Goal: Transaction & Acquisition: Purchase product/service

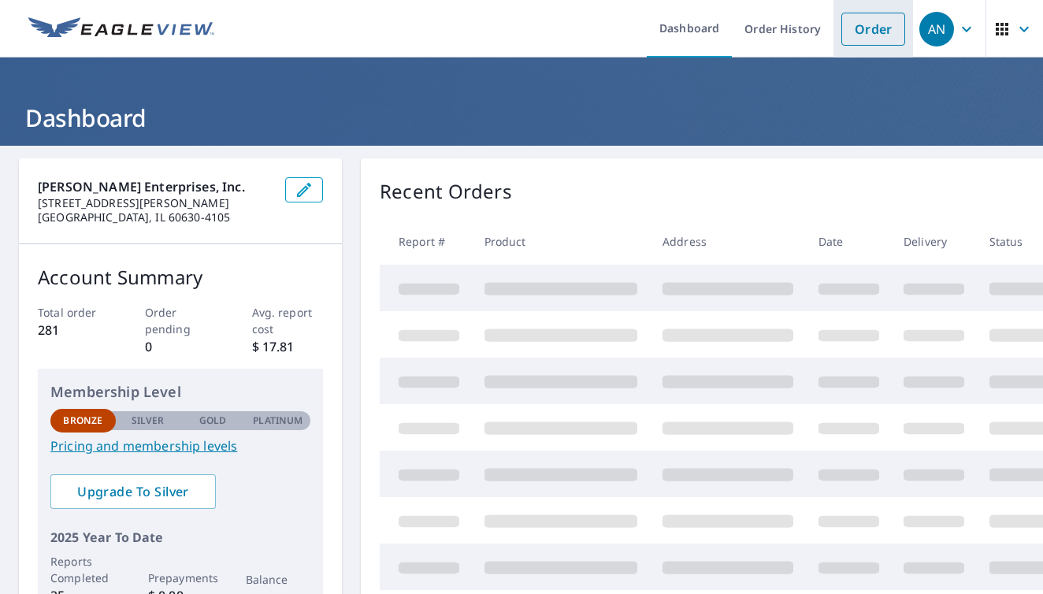
click at [858, 31] on link "Order" at bounding box center [873, 29] width 64 height 33
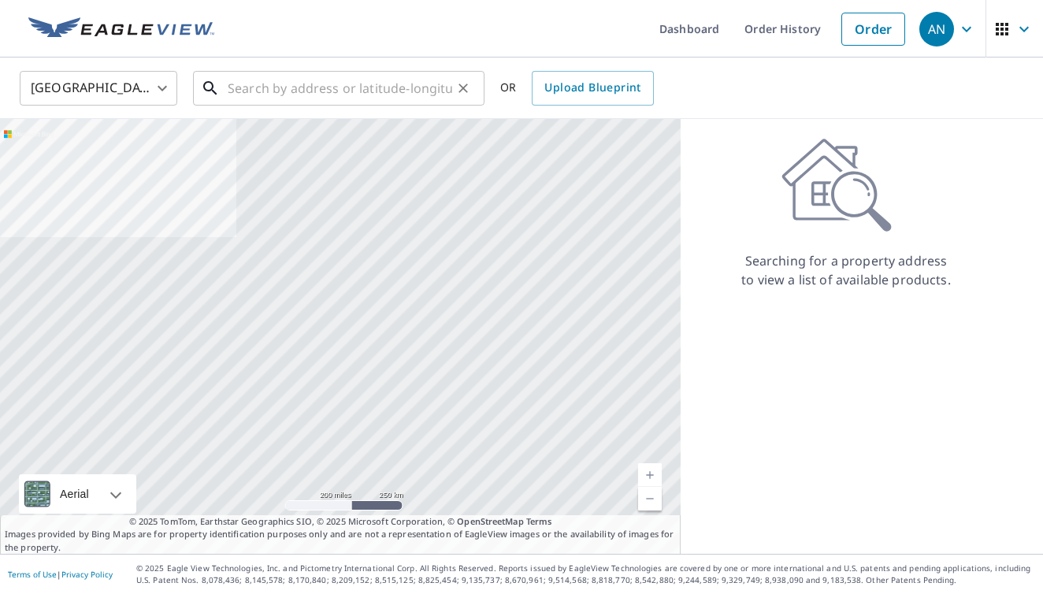
click at [228, 87] on input "text" at bounding box center [340, 88] width 224 height 44
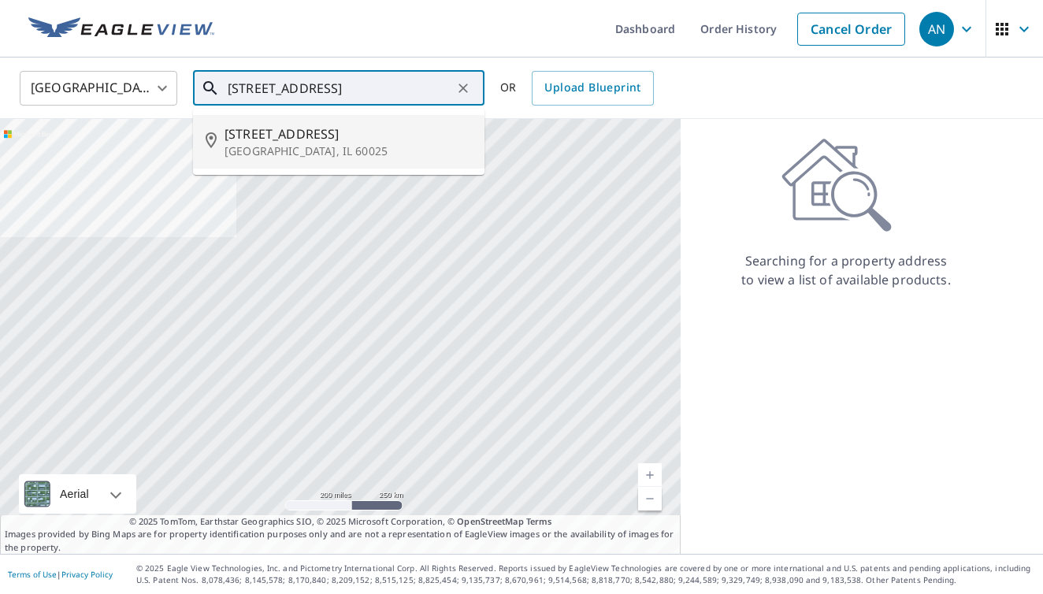
click at [264, 134] on span "[STREET_ADDRESS]" at bounding box center [347, 133] width 247 height 19
type input "[STREET_ADDRESS][PERSON_NAME]"
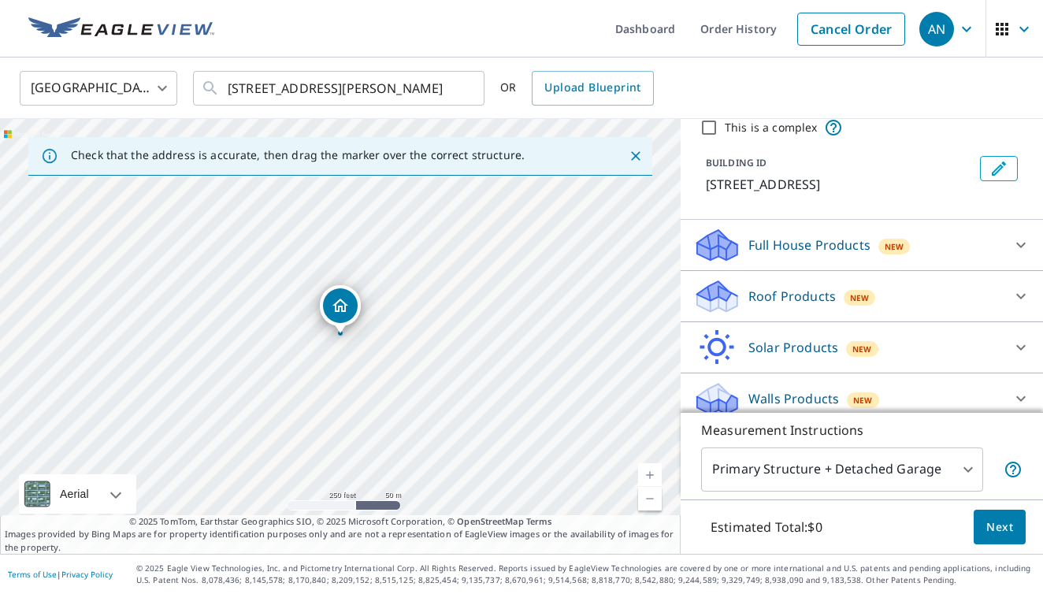
scroll to position [63, 0]
click at [720, 302] on icon at bounding box center [711, 301] width 29 height 17
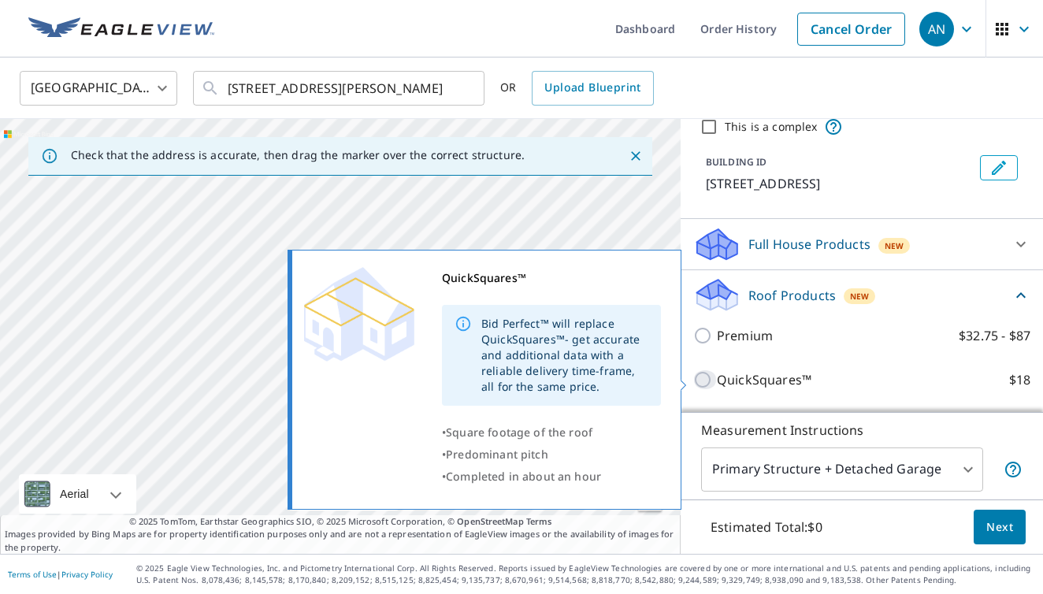
click at [703, 376] on input "QuickSquares™ $18" at bounding box center [705, 379] width 24 height 19
checkbox input "true"
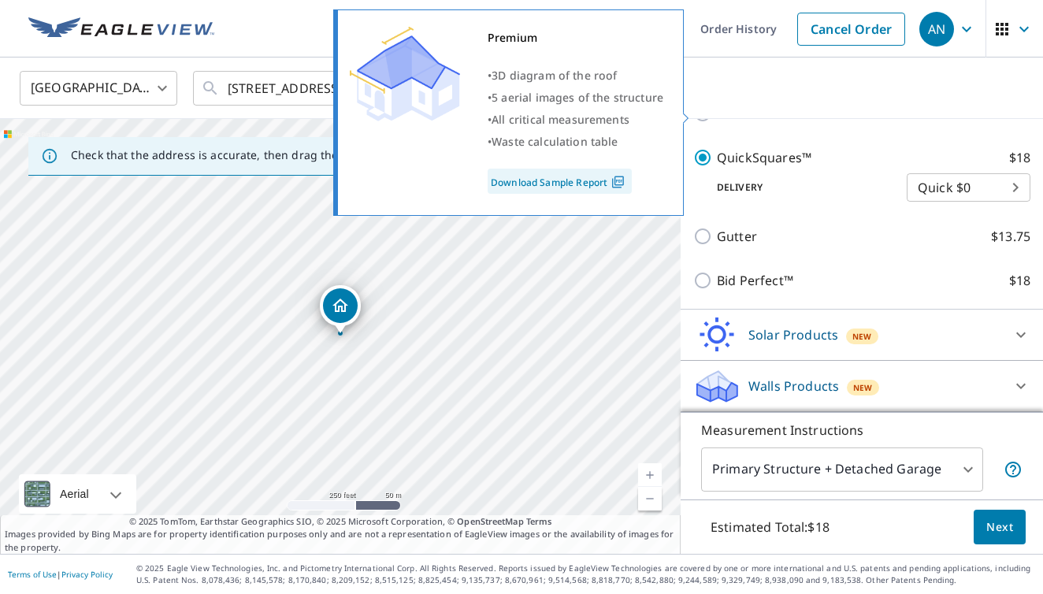
scroll to position [310, 0]
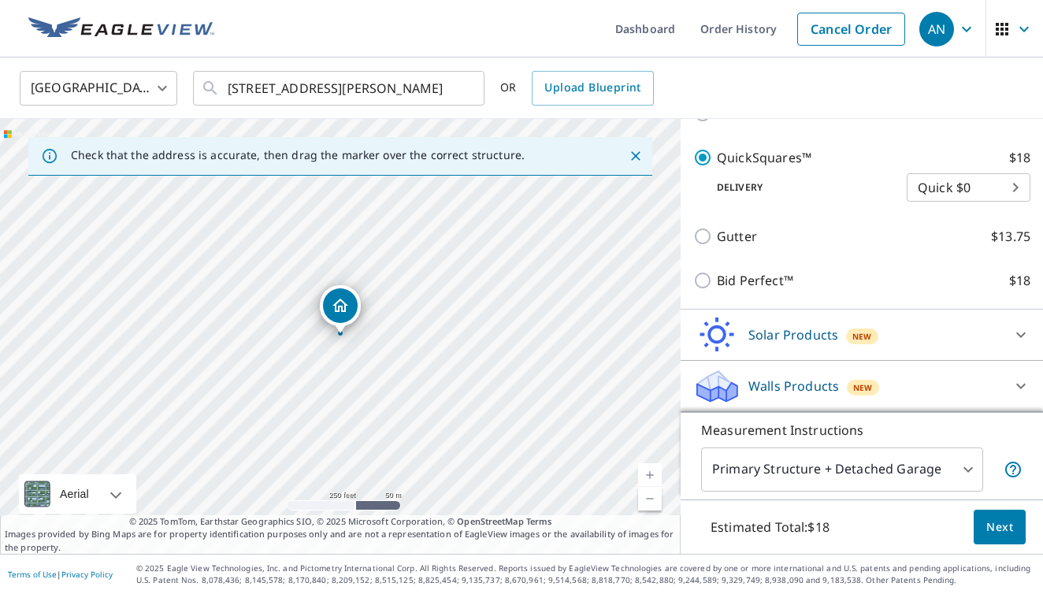
click at [996, 522] on span "Next" at bounding box center [999, 527] width 27 height 20
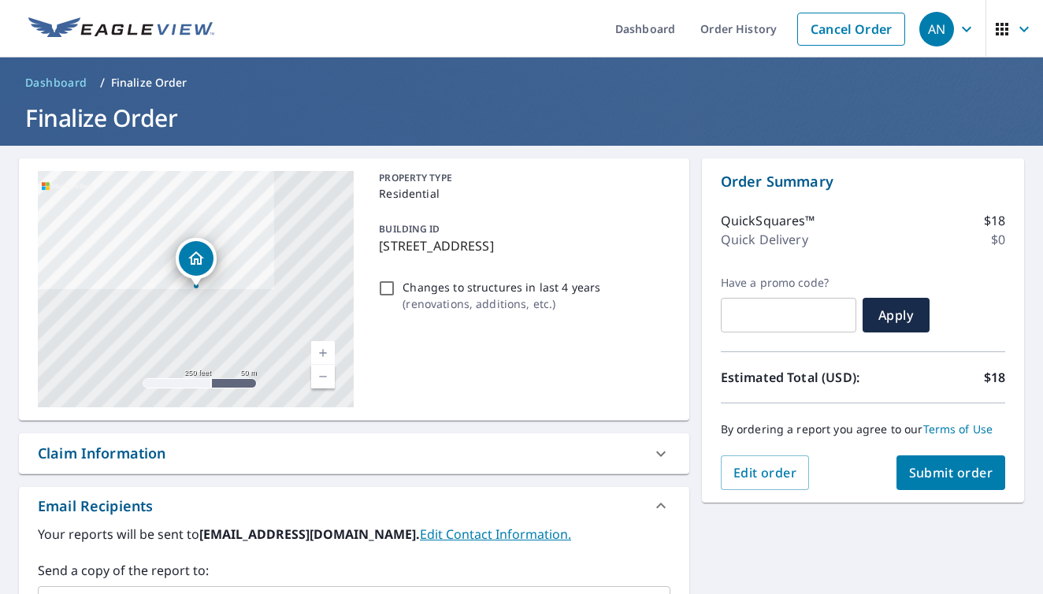
click at [959, 473] on span "Submit order" at bounding box center [951, 472] width 84 height 17
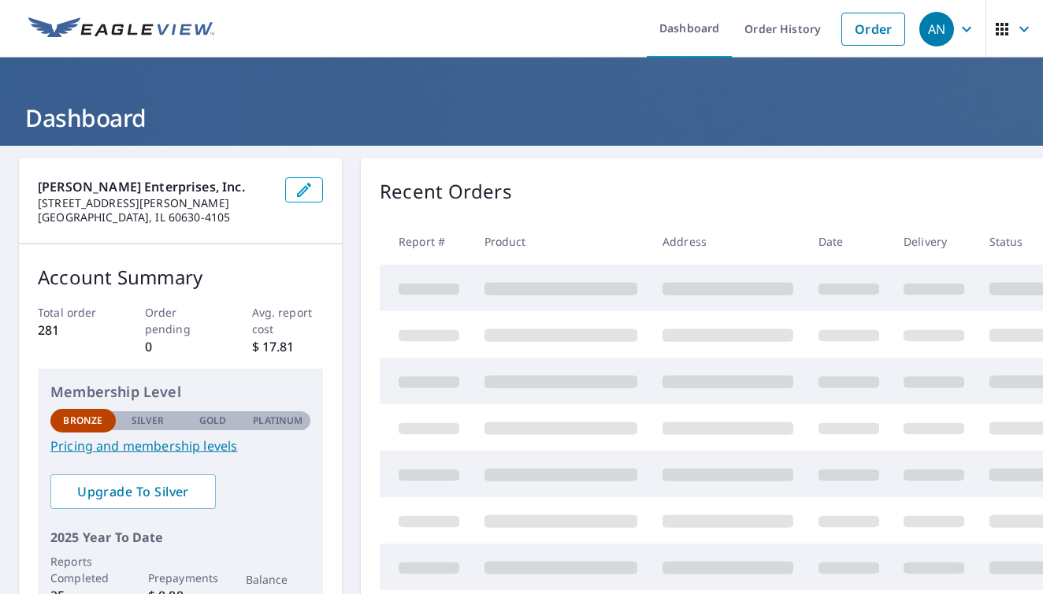
click at [529, 284] on span at bounding box center [560, 288] width 153 height 13
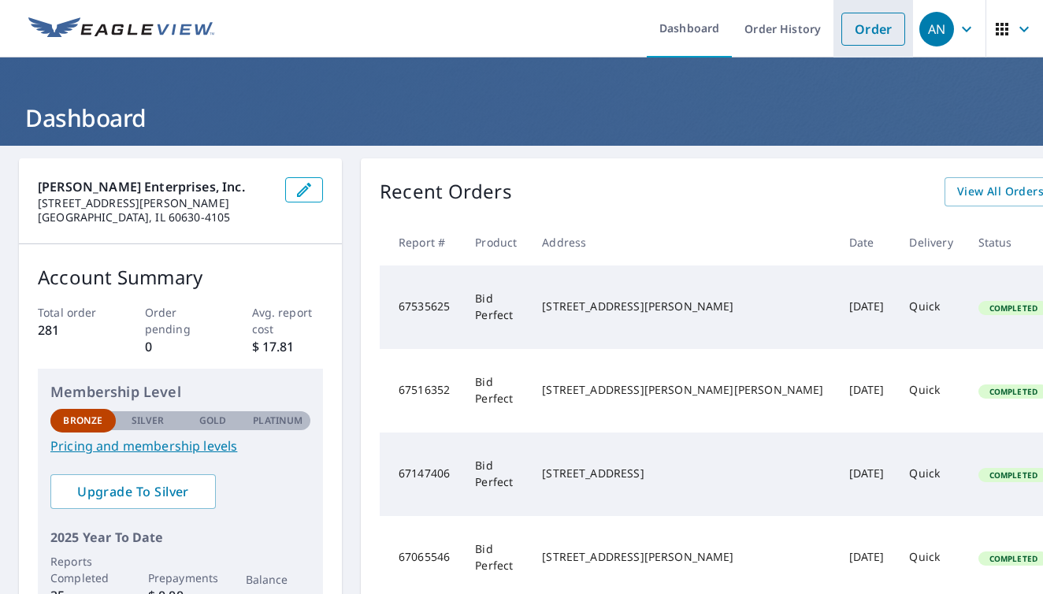
click at [876, 38] on link "Order" at bounding box center [873, 29] width 64 height 33
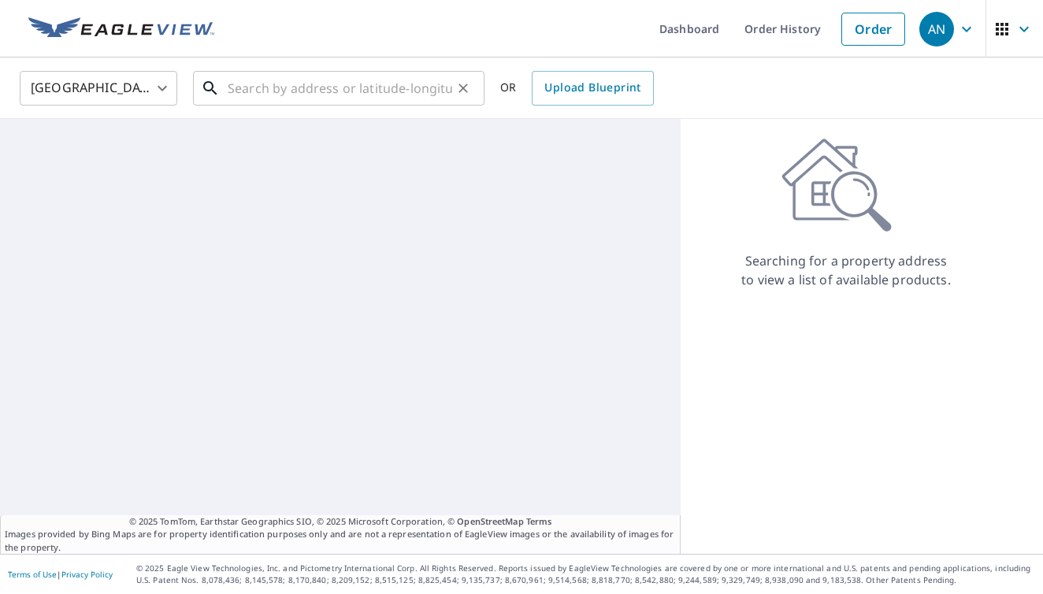
click at [235, 87] on input "text" at bounding box center [340, 88] width 224 height 44
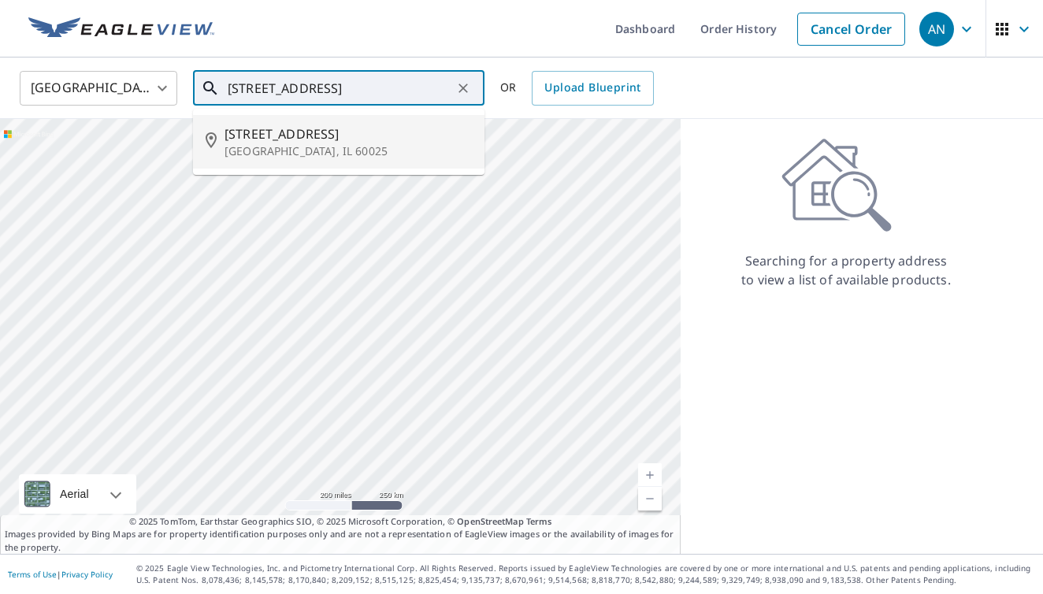
click at [255, 137] on span "[STREET_ADDRESS]" at bounding box center [347, 133] width 247 height 19
type input "[STREET_ADDRESS][PERSON_NAME]"
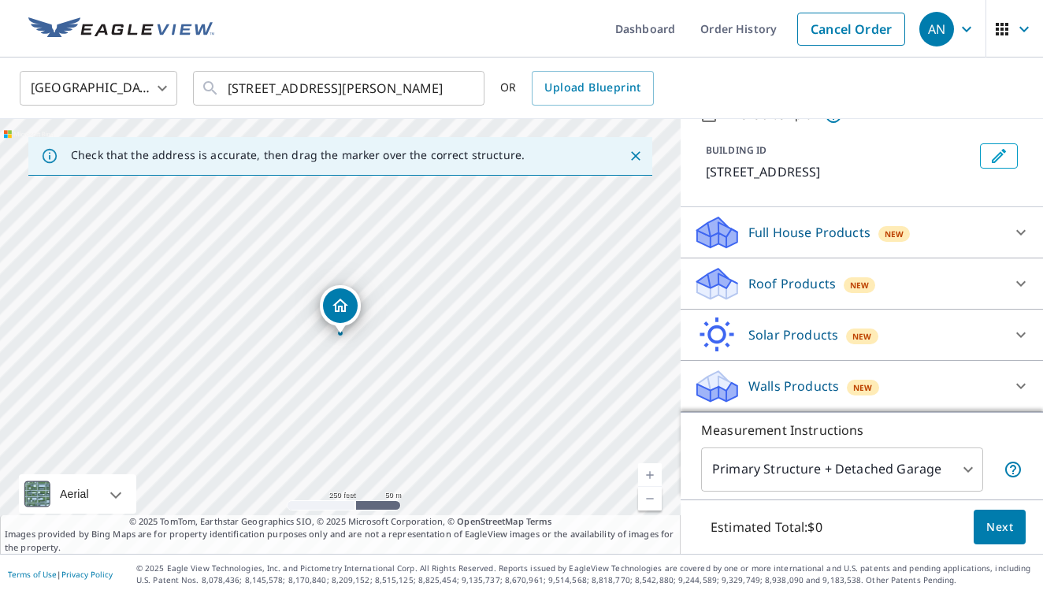
click at [721, 288] on icon at bounding box center [711, 289] width 29 height 17
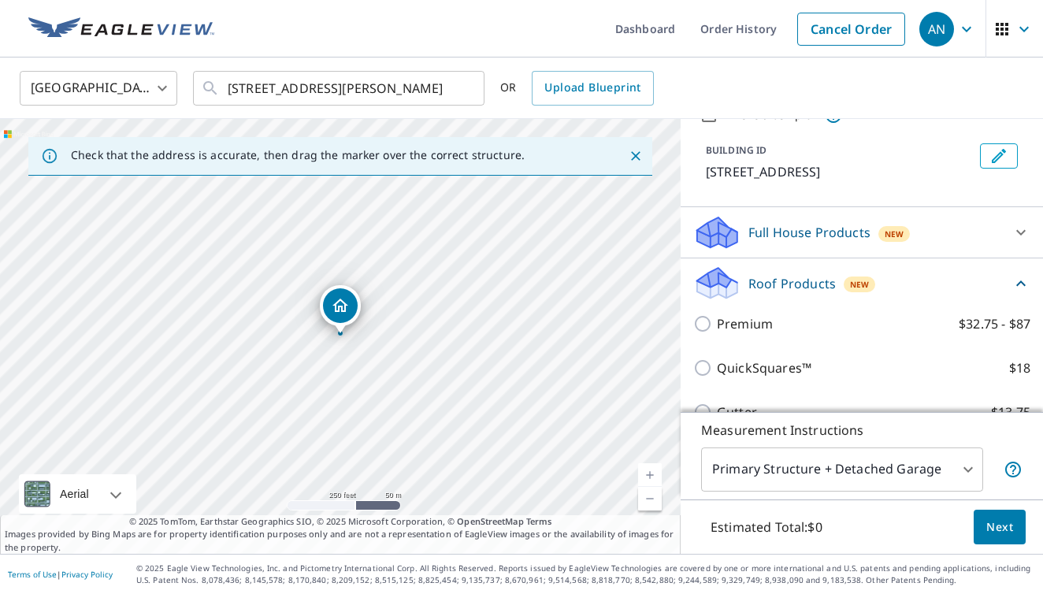
scroll to position [74, 0]
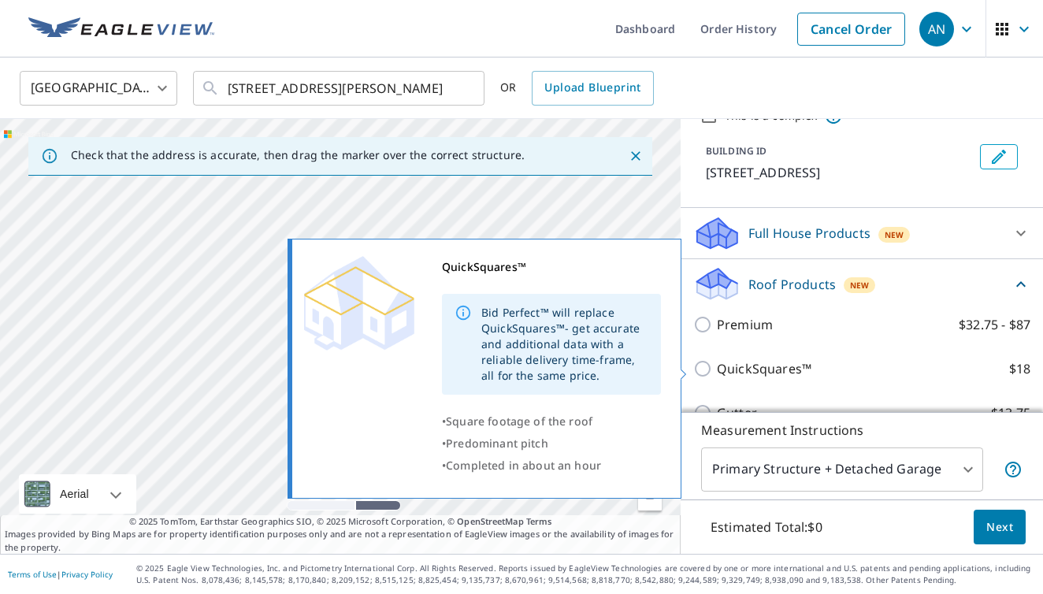
click at [700, 368] on input "QuickSquares™ $18" at bounding box center [705, 368] width 24 height 19
checkbox input "true"
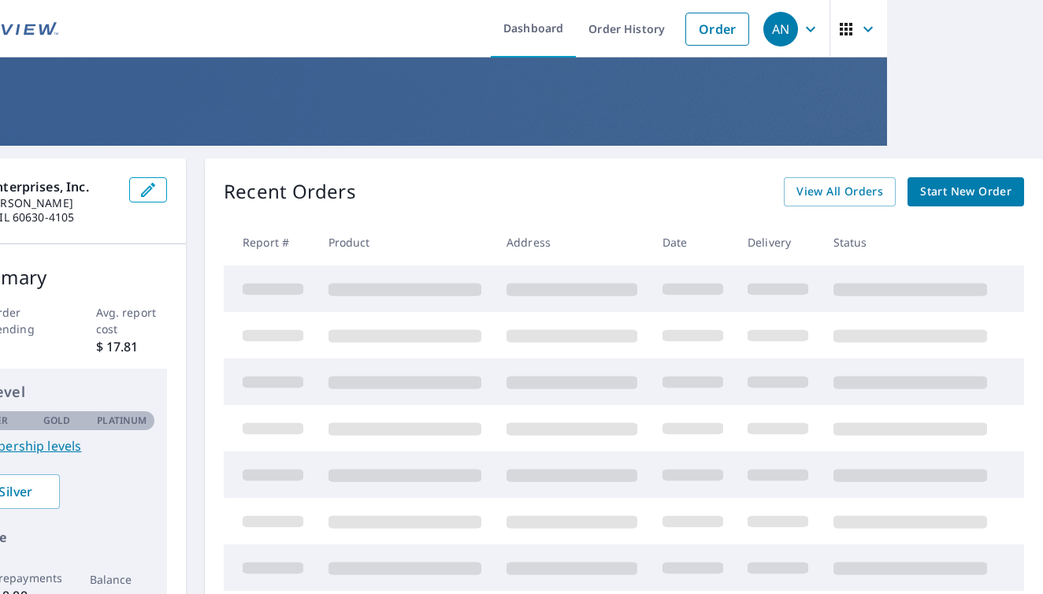
scroll to position [0, 7]
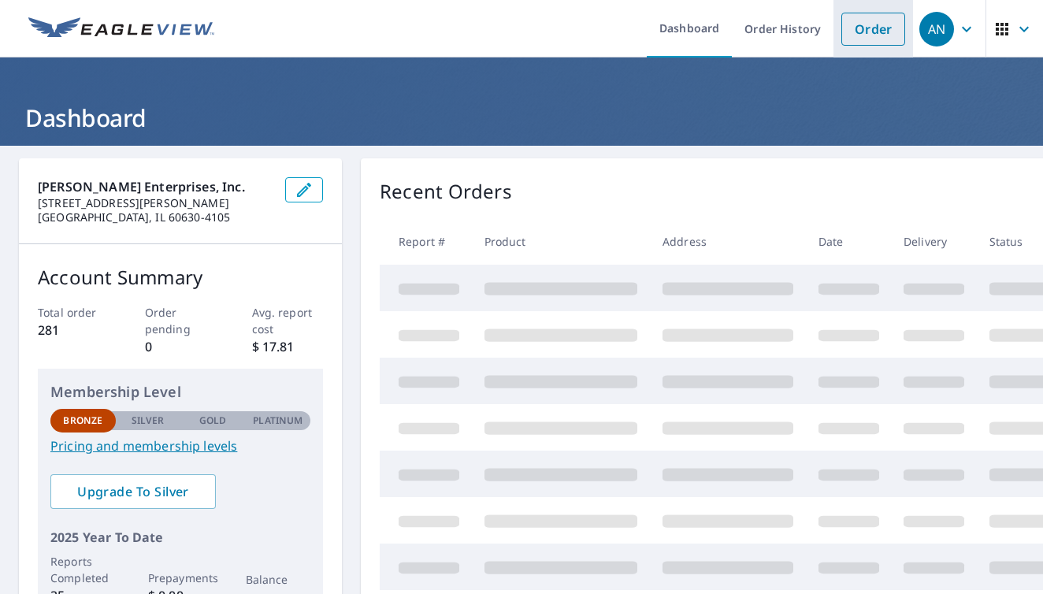
click at [873, 28] on link "Order" at bounding box center [873, 29] width 64 height 33
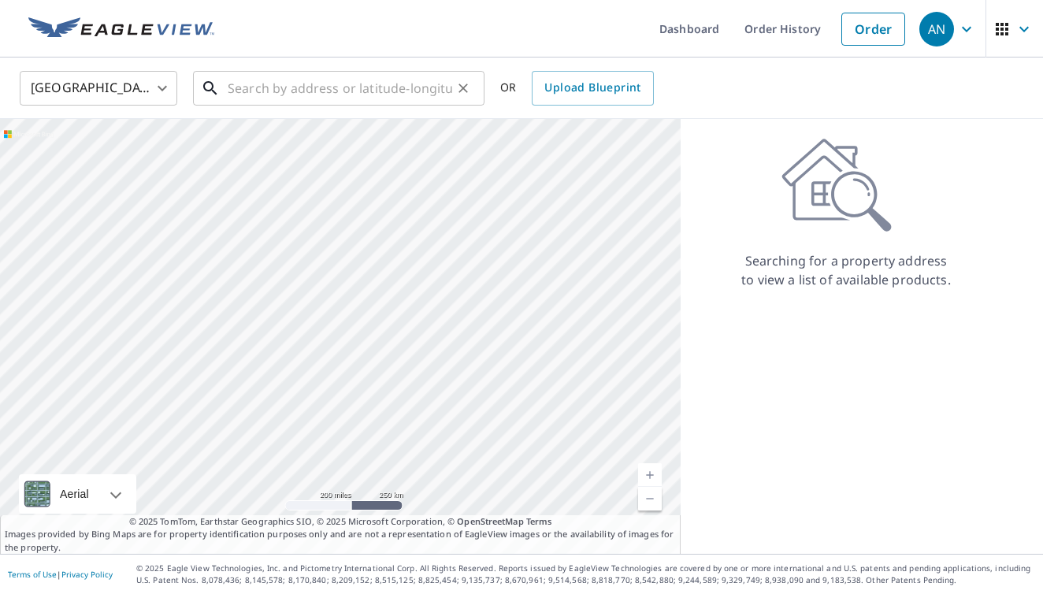
click at [234, 85] on input "text" at bounding box center [340, 88] width 224 height 44
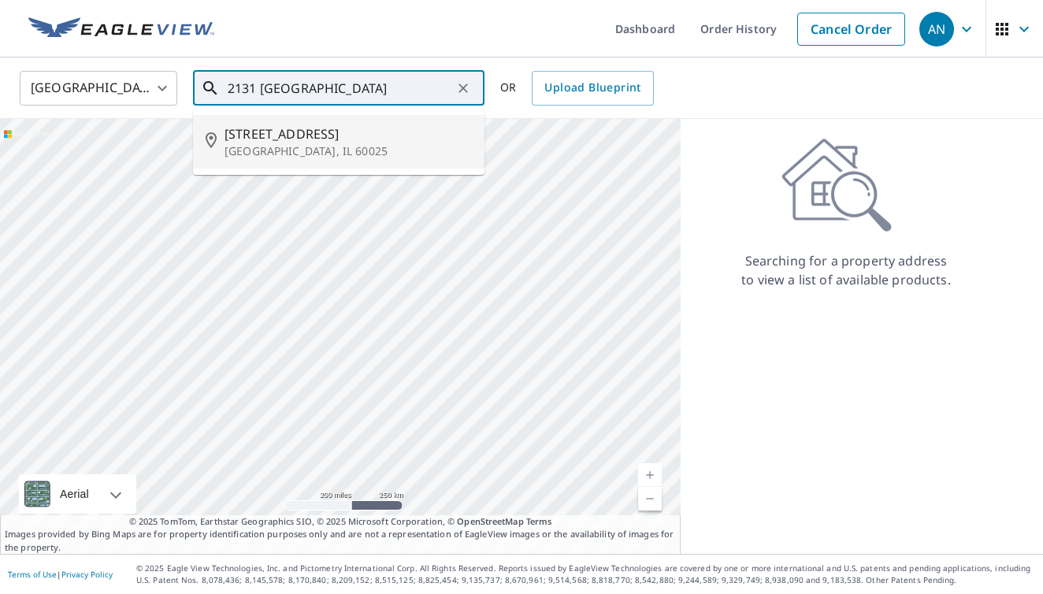
click at [266, 136] on span "[STREET_ADDRESS]" at bounding box center [347, 133] width 247 height 19
type input "[STREET_ADDRESS][PERSON_NAME]"
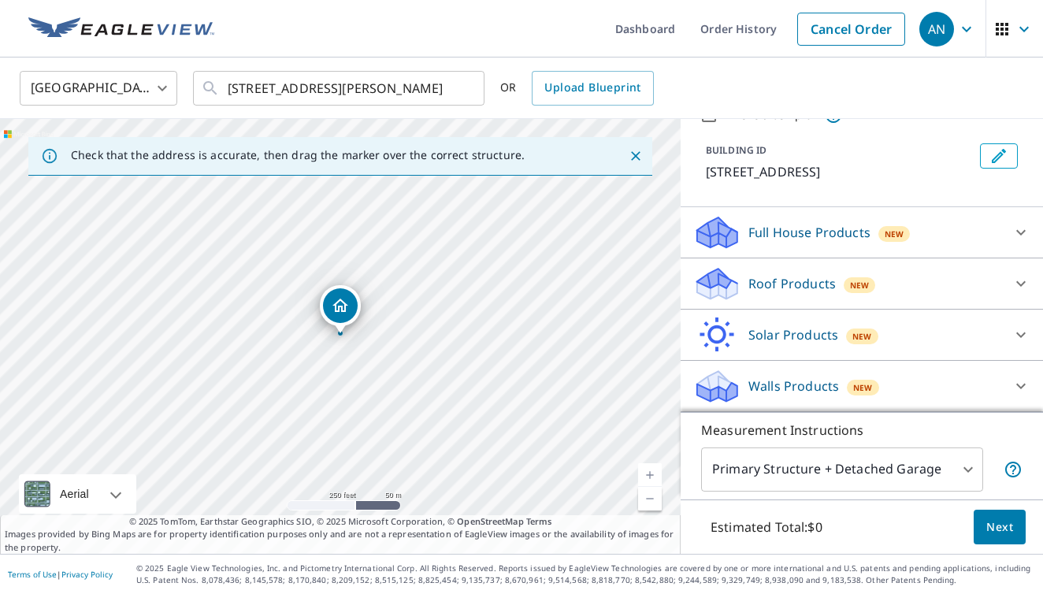
scroll to position [75, 0]
click at [714, 280] on icon at bounding box center [714, 279] width 35 height 20
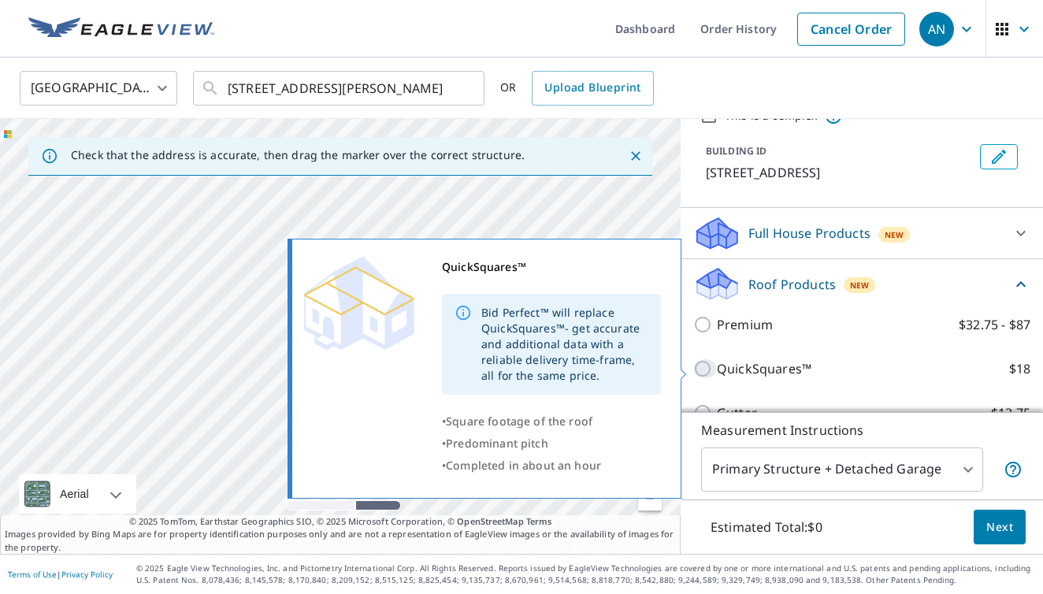
click at [701, 367] on input "QuickSquares™ $18" at bounding box center [705, 368] width 24 height 19
checkbox input "true"
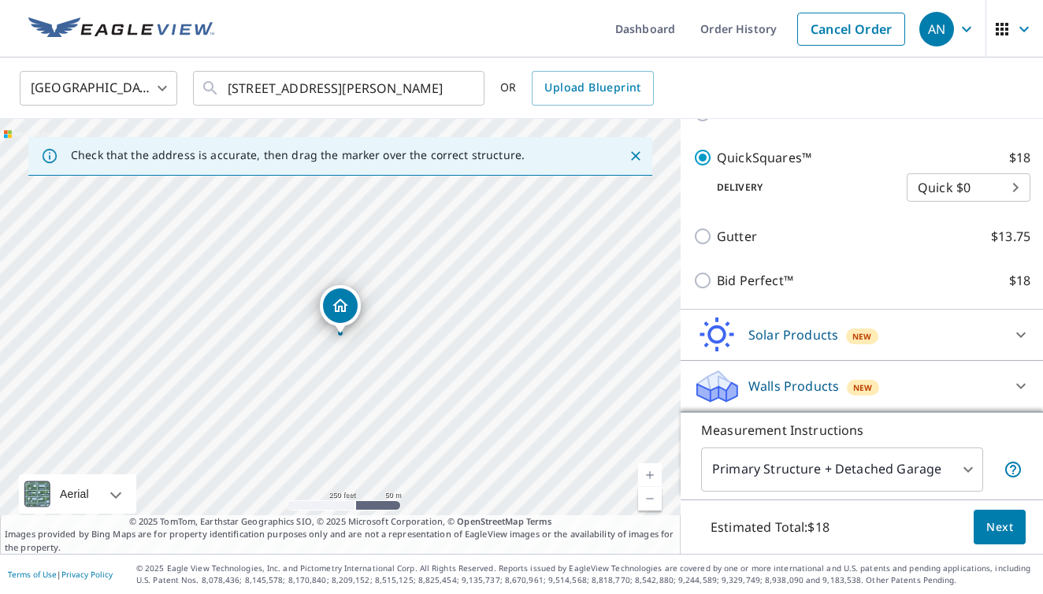
scroll to position [310, 0]
click at [999, 522] on span "Next" at bounding box center [999, 527] width 27 height 20
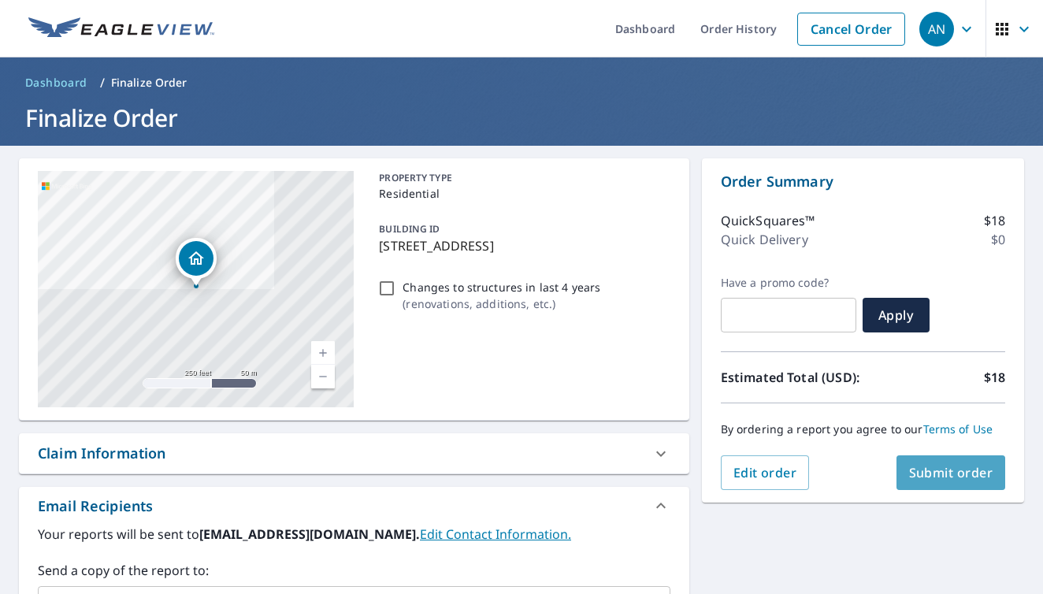
click at [940, 474] on span "Submit order" at bounding box center [951, 472] width 84 height 17
